Goal: Task Accomplishment & Management: Manage account settings

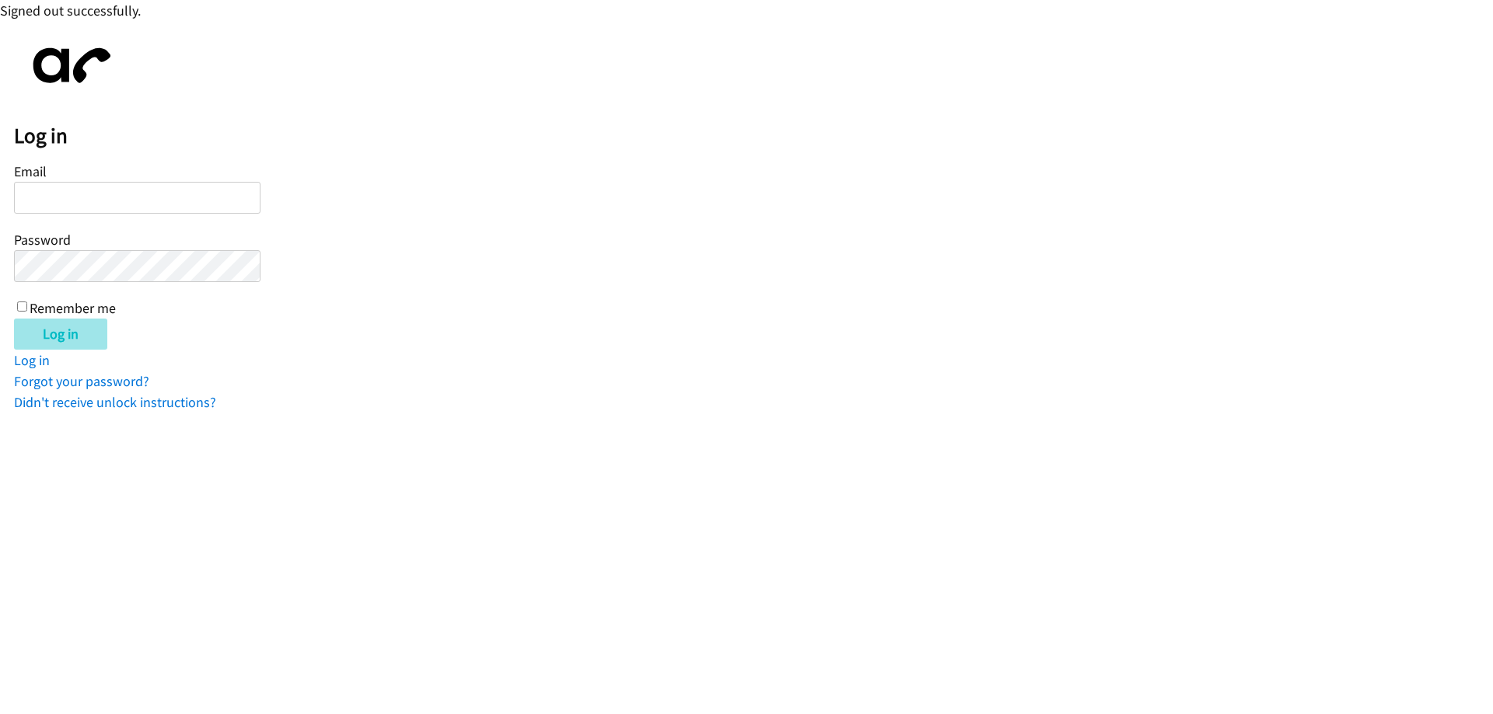
type input "[EMAIL_ADDRESS][DOMAIN_NAME]"
click at [44, 330] on input "Log in" at bounding box center [60, 334] width 93 height 31
type input "[EMAIL_ADDRESS][DOMAIN_NAME]"
click at [72, 335] on input "Log in" at bounding box center [60, 334] width 93 height 31
